Goal: Check status: Check status

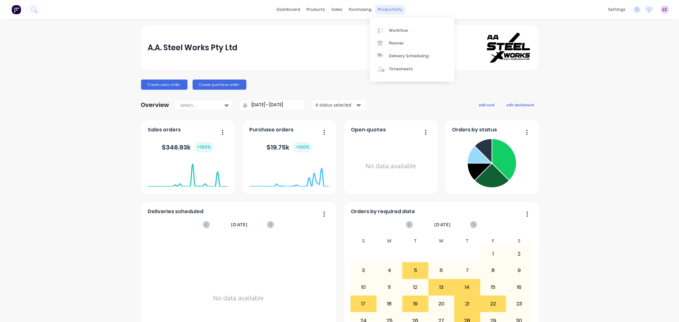
click at [393, 10] on div "productivity" at bounding box center [389, 10] width 31 height 10
click at [396, 29] on div "Workflow" at bounding box center [398, 31] width 19 height 6
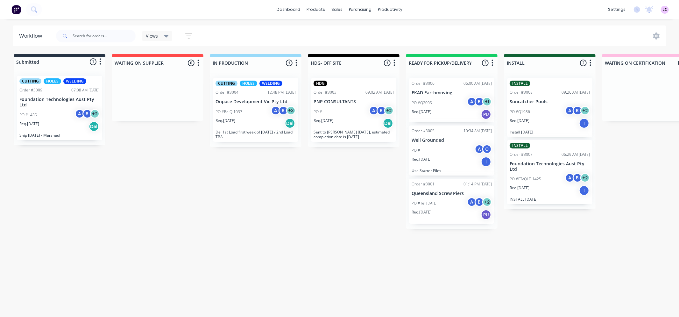
click at [431, 112] on p "Req. [DATE]" at bounding box center [421, 112] width 20 height 6
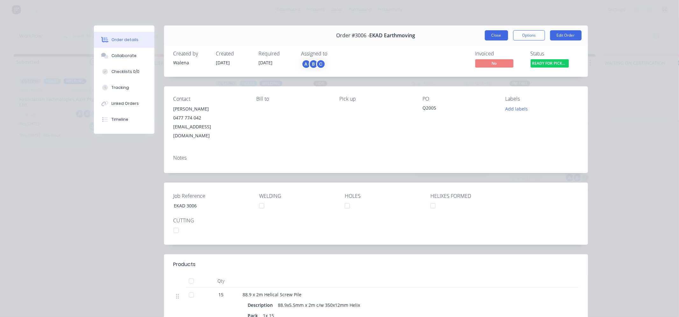
click at [496, 37] on button "Close" at bounding box center [495, 35] width 23 height 10
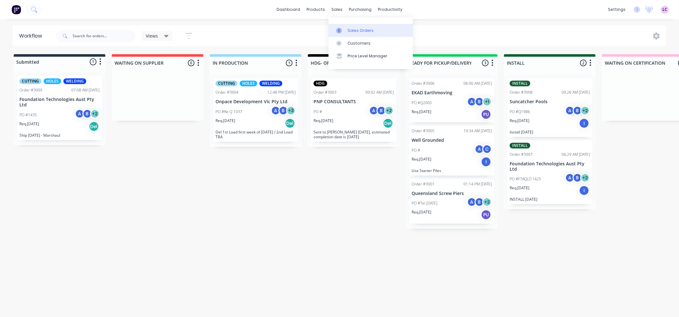
click at [351, 27] on link "Sales Orders" at bounding box center [370, 30] width 84 height 13
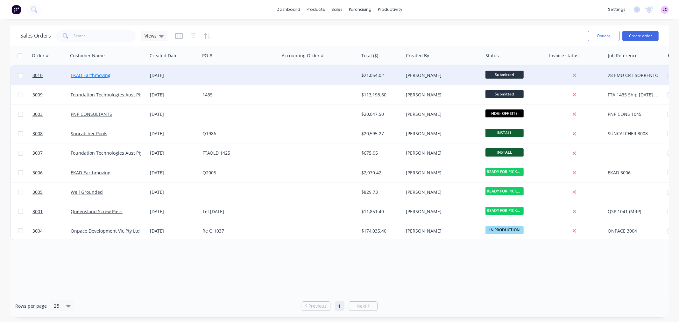
click at [98, 72] on link "EKAD Earthmoving" at bounding box center [91, 75] width 40 height 6
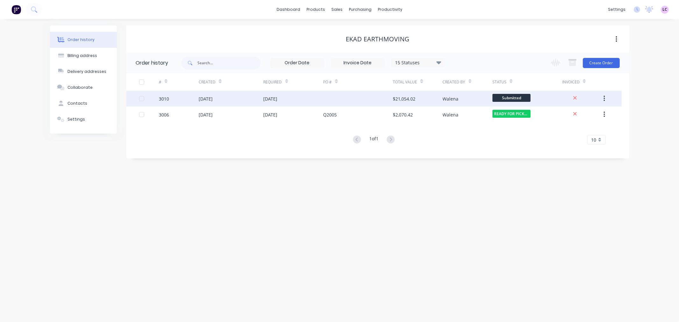
click at [164, 98] on div "3010" at bounding box center [164, 98] width 10 height 7
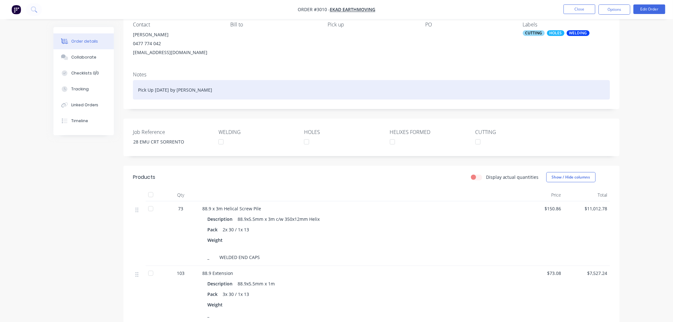
scroll to position [71, 0]
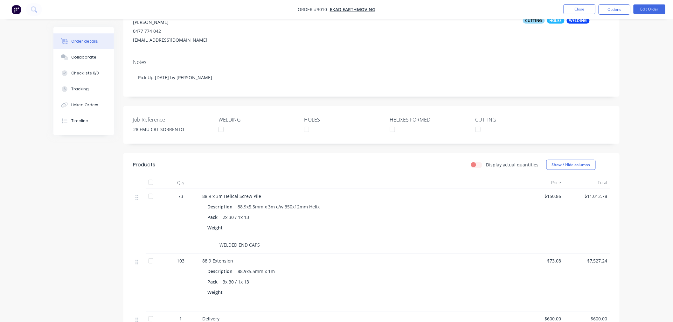
click at [393, 129] on div at bounding box center [392, 129] width 13 height 13
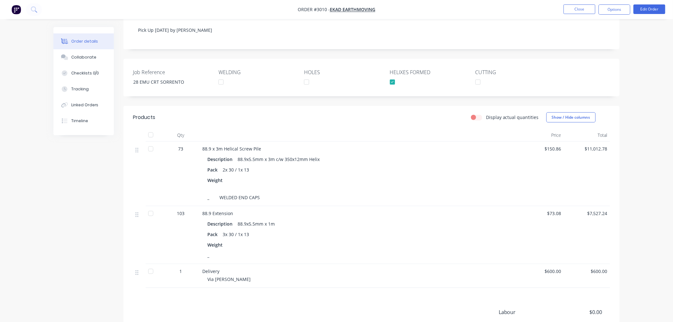
scroll to position [106, 0]
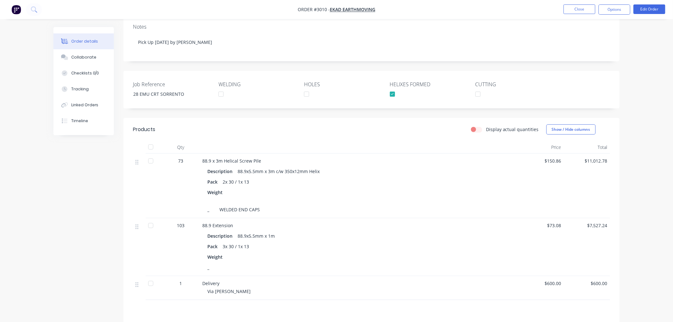
click at [393, 93] on div at bounding box center [392, 94] width 13 height 13
click at [391, 97] on div at bounding box center [392, 94] width 13 height 13
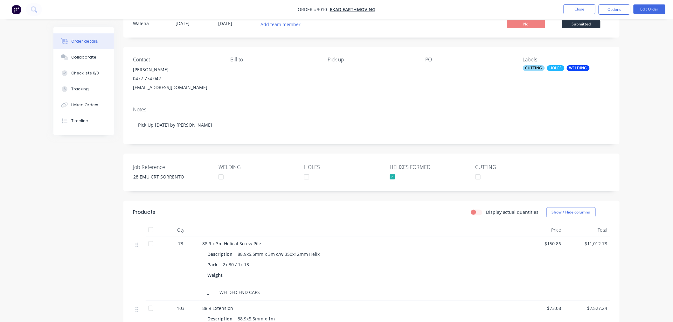
scroll to position [0, 0]
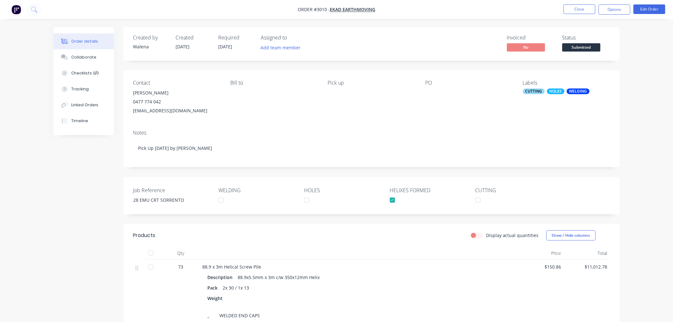
click at [93, 38] on div "Order details" at bounding box center [84, 41] width 27 height 6
click at [16, 12] on img "button" at bounding box center [16, 10] width 10 height 10
